Goal: Information Seeking & Learning: Learn about a topic

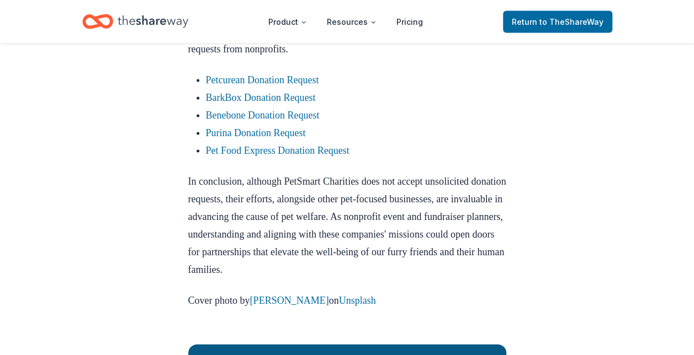
scroll to position [1075, 0]
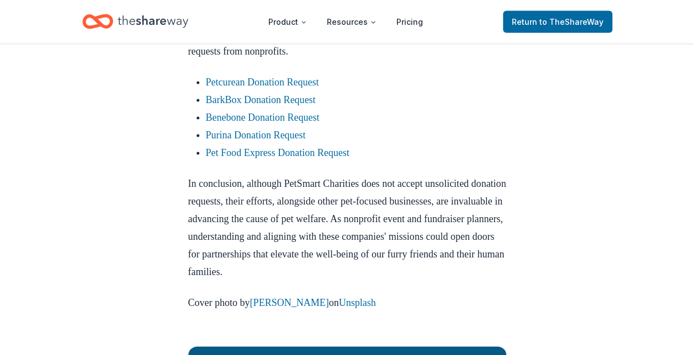
click at [232, 88] on link "Petcurean Donation Request" at bounding box center [262, 82] width 113 height 11
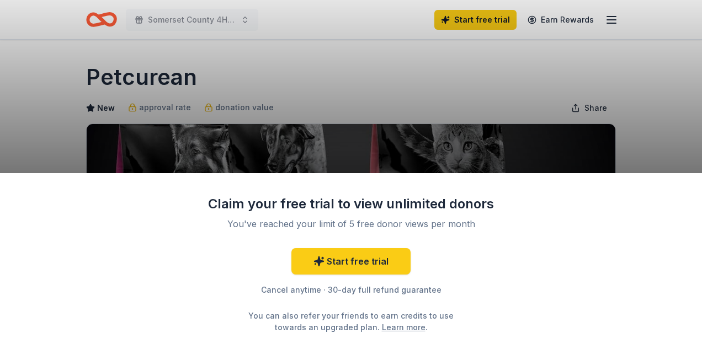
click at [388, 97] on div "Claim your free trial to view unlimited donors You've reached your limit of 5 f…" at bounding box center [351, 177] width 702 height 355
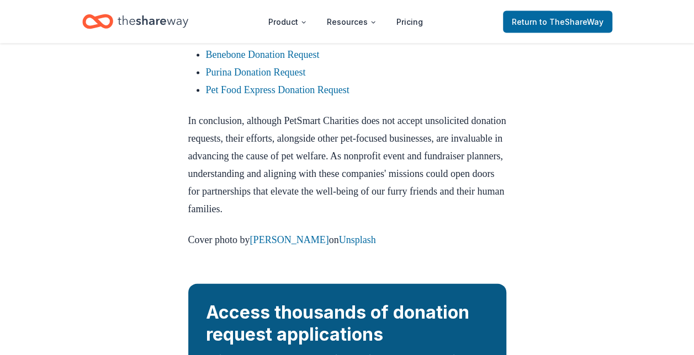
scroll to position [1127, 0]
